Goal: Find specific page/section: Locate a particular part of the current website

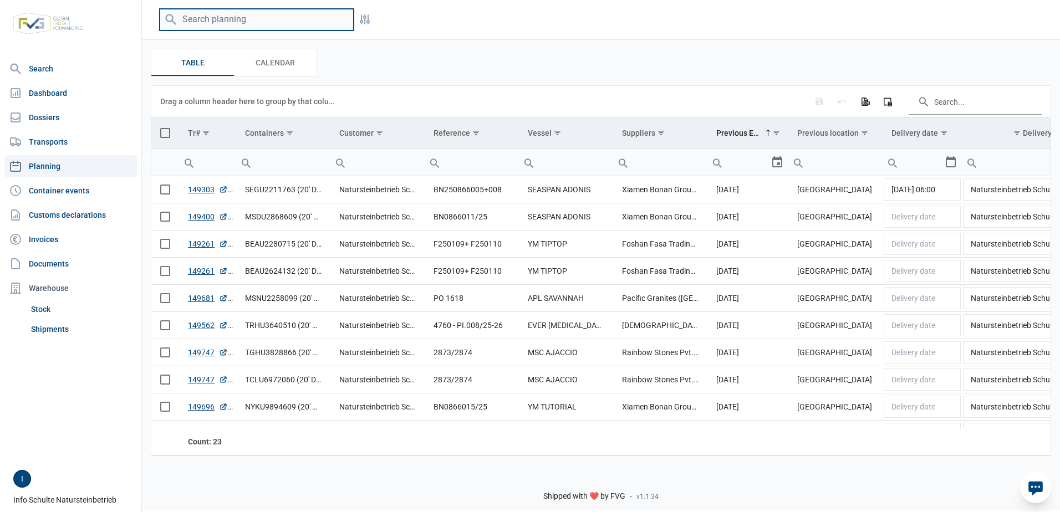
click at [195, 19] on input "search" at bounding box center [257, 20] width 194 height 22
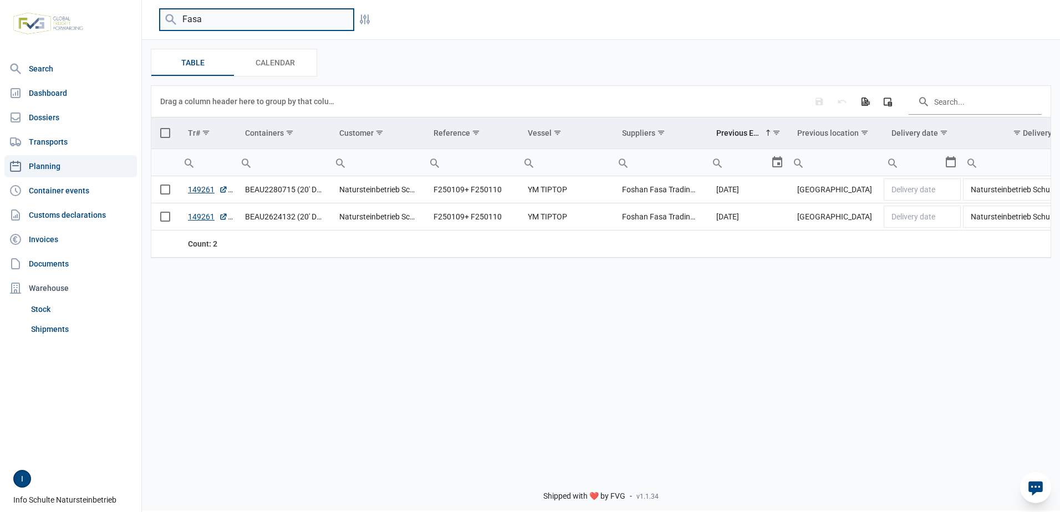
type input "fasa"
click at [51, 116] on link "Dossiers" at bounding box center [70, 117] width 132 height 22
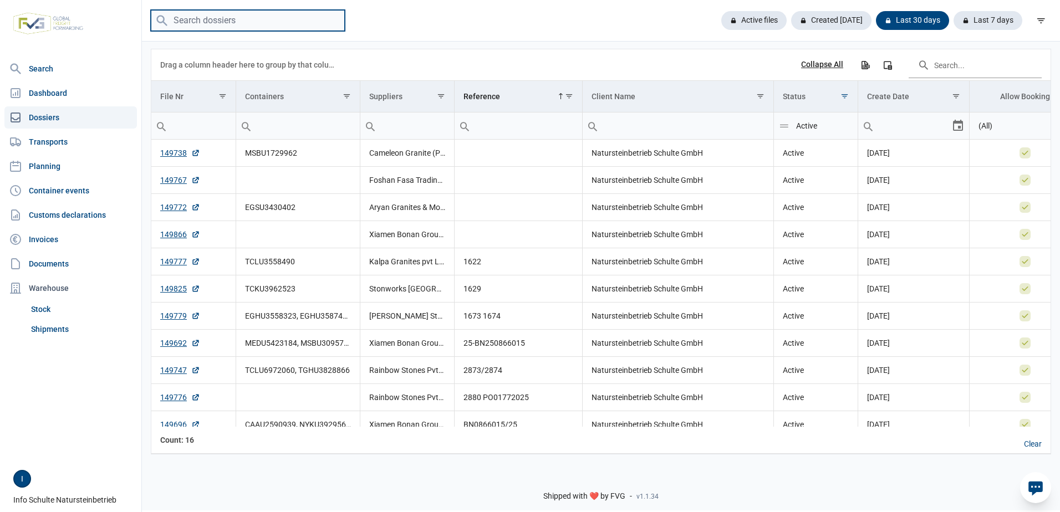
click at [218, 24] on input "search" at bounding box center [248, 21] width 194 height 22
type input "fasa"
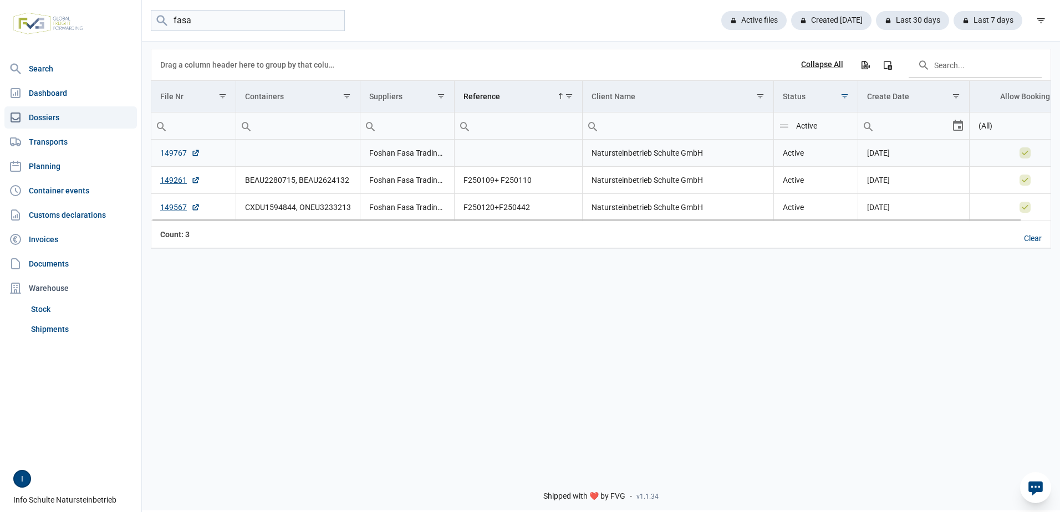
click at [168, 152] on link "149767" at bounding box center [180, 152] width 40 height 11
